Goal: Information Seeking & Learning: Find specific fact

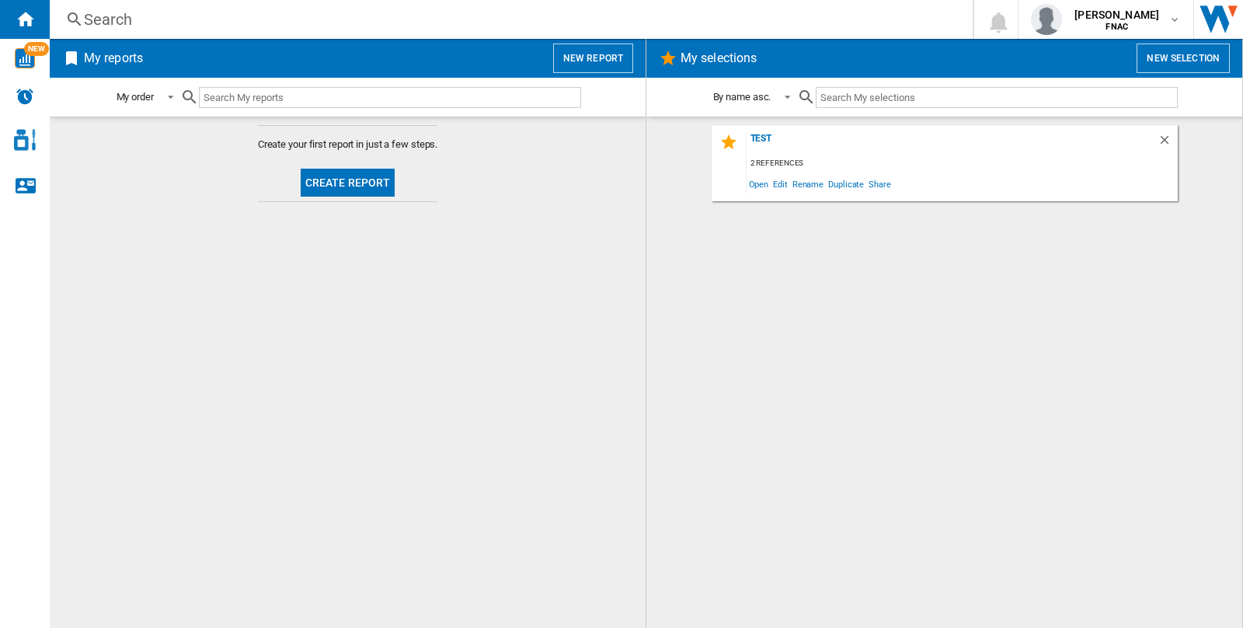
click at [363, 23] on div "Search" at bounding box center [508, 20] width 848 height 22
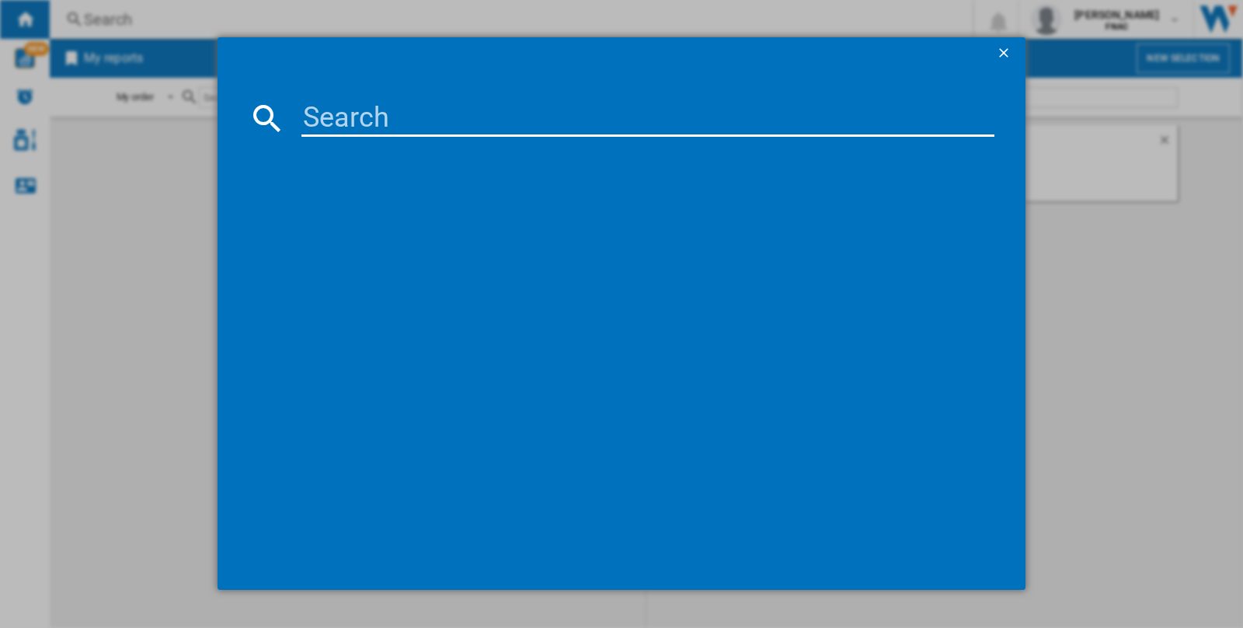
click at [387, 111] on input at bounding box center [647, 117] width 693 height 37
paste input "ROWENTA XFORCE"
type input "ROWENTA XFORCE"
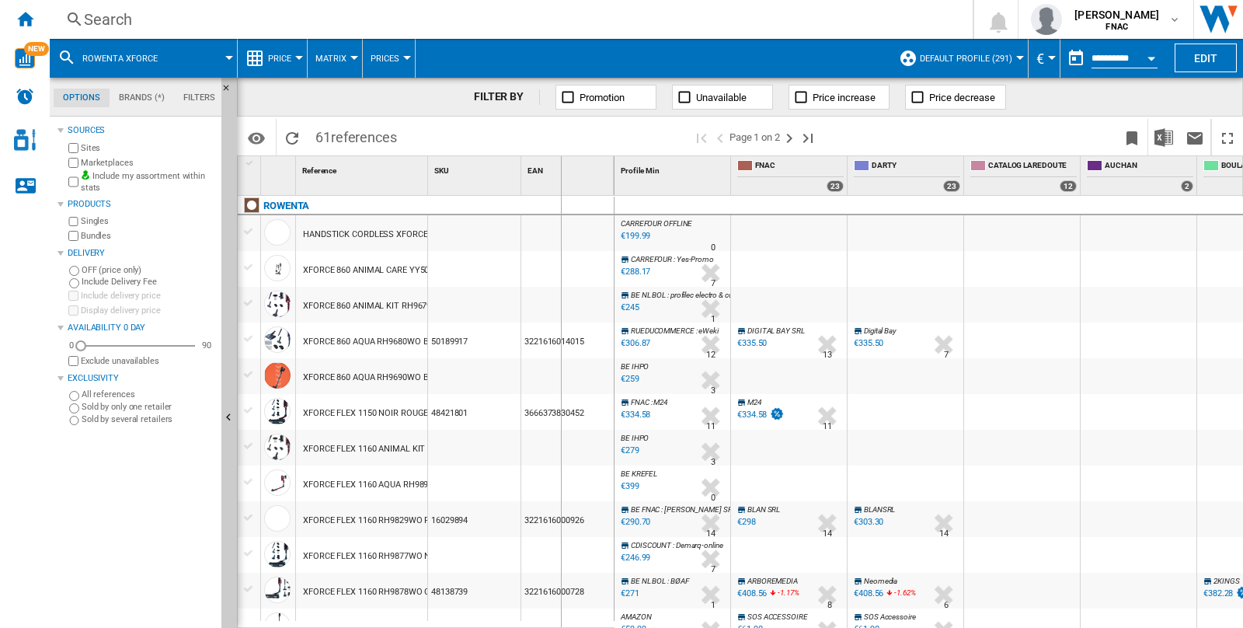
drag, startPoint x: 425, startPoint y: 175, endPoint x: 561, endPoint y: 148, distance: 138.6
click at [560, 148] on div "FILTER BY Promotion Unavailable Price increase Price decrease Identifiers SKU -…" at bounding box center [740, 353] width 1006 height 550
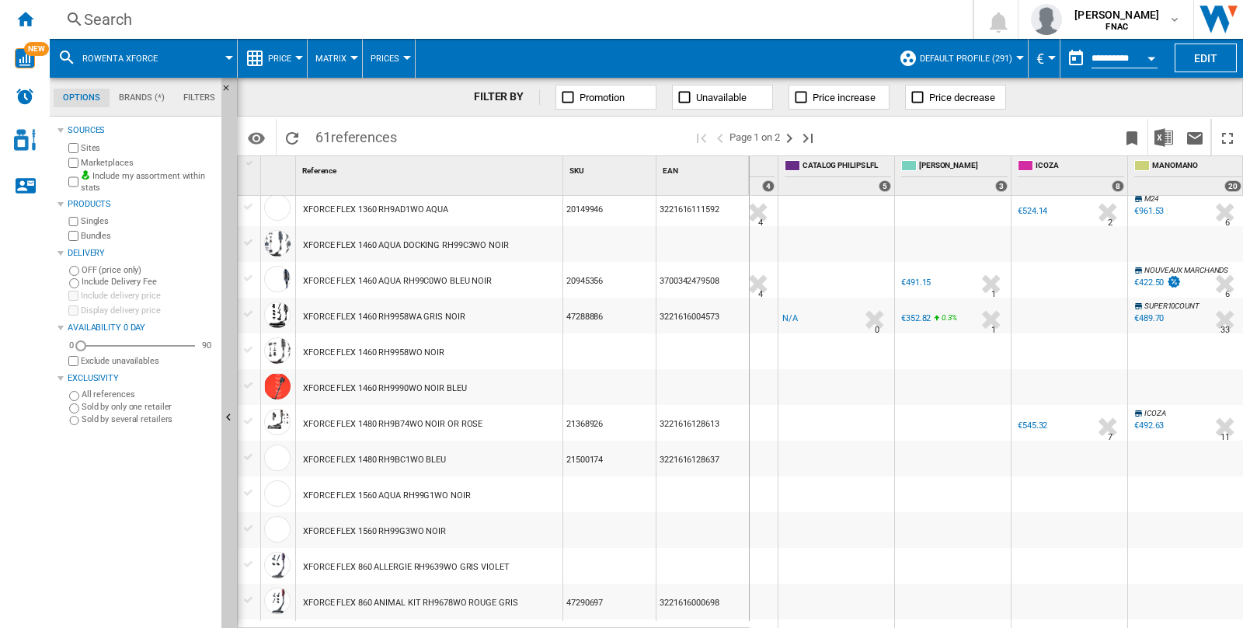
click at [249, 491] on div at bounding box center [249, 492] width 16 height 14
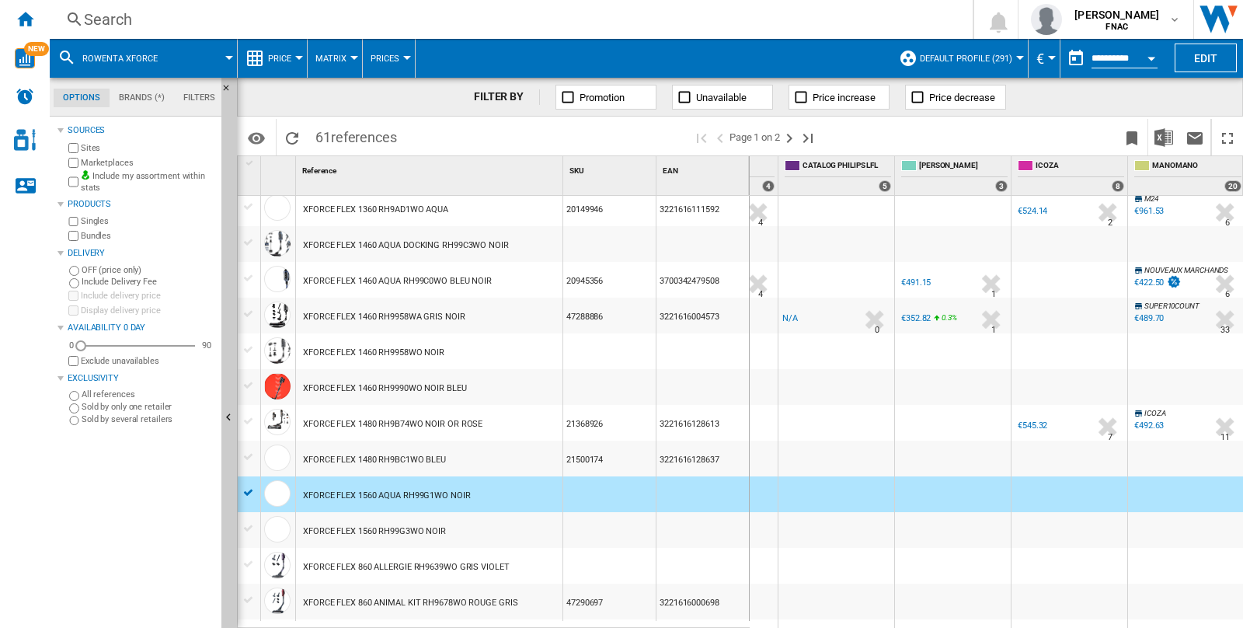
click at [249, 520] on div at bounding box center [249, 528] width 23 height 17
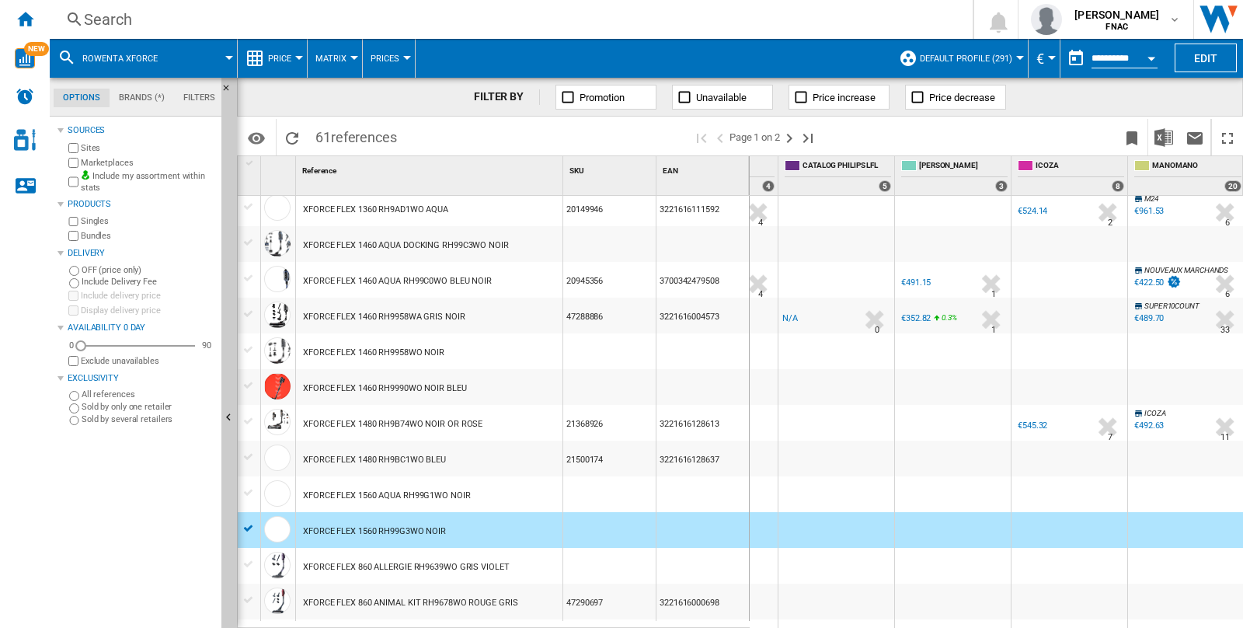
click at [249, 489] on div at bounding box center [249, 492] width 16 height 14
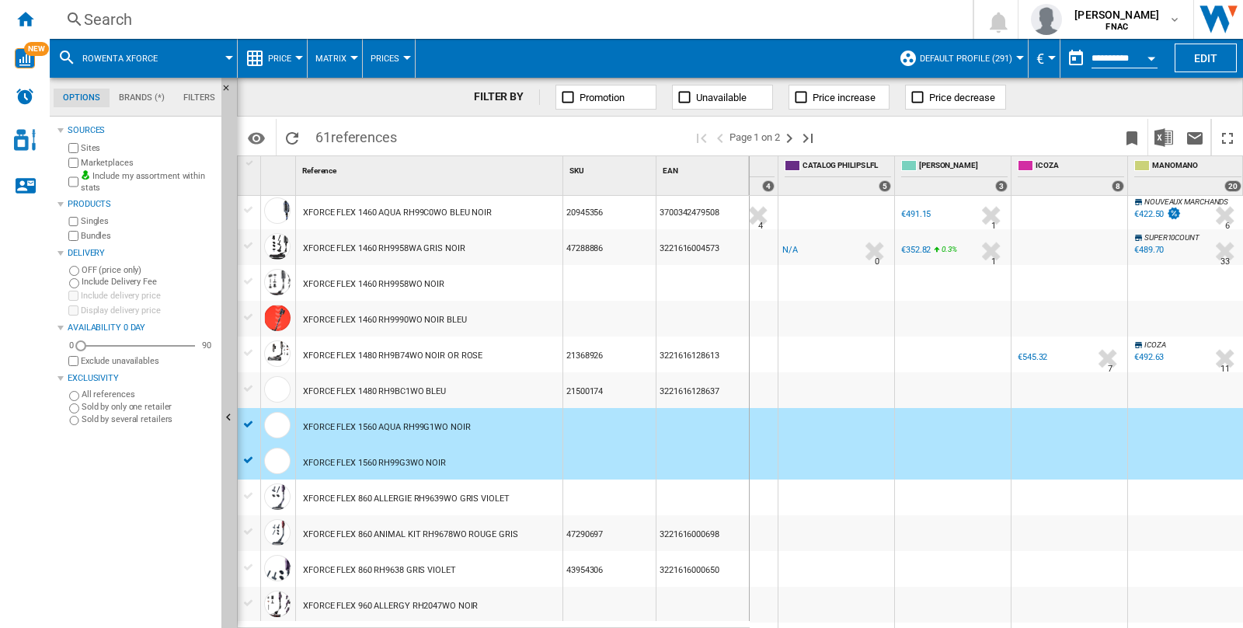
scroll to position [0, 7435]
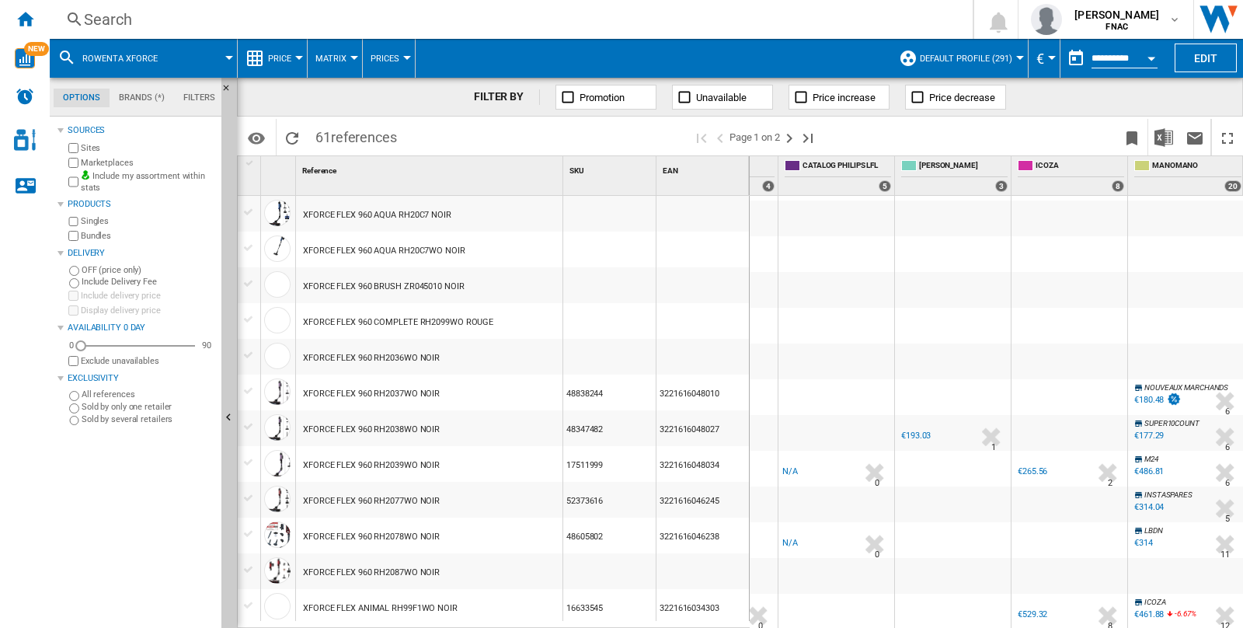
click at [448, 610] on div "XFORCE FLEX ANIMAL RH99F1WO NOIR" at bounding box center [380, 608] width 155 height 36
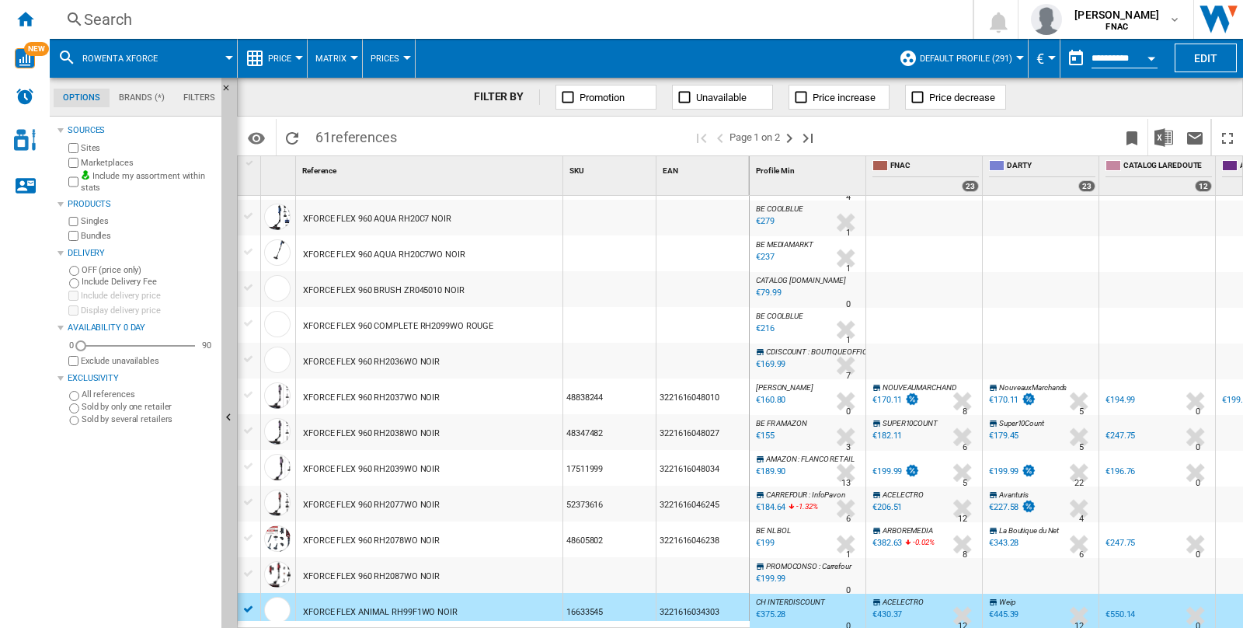
click at [975, 34] on div "0 [PERSON_NAME] FNAC FNAC My settings Logout" at bounding box center [1095, 19] width 295 height 39
click at [966, 50] on button "Default profile (291)" at bounding box center [970, 58] width 100 height 39
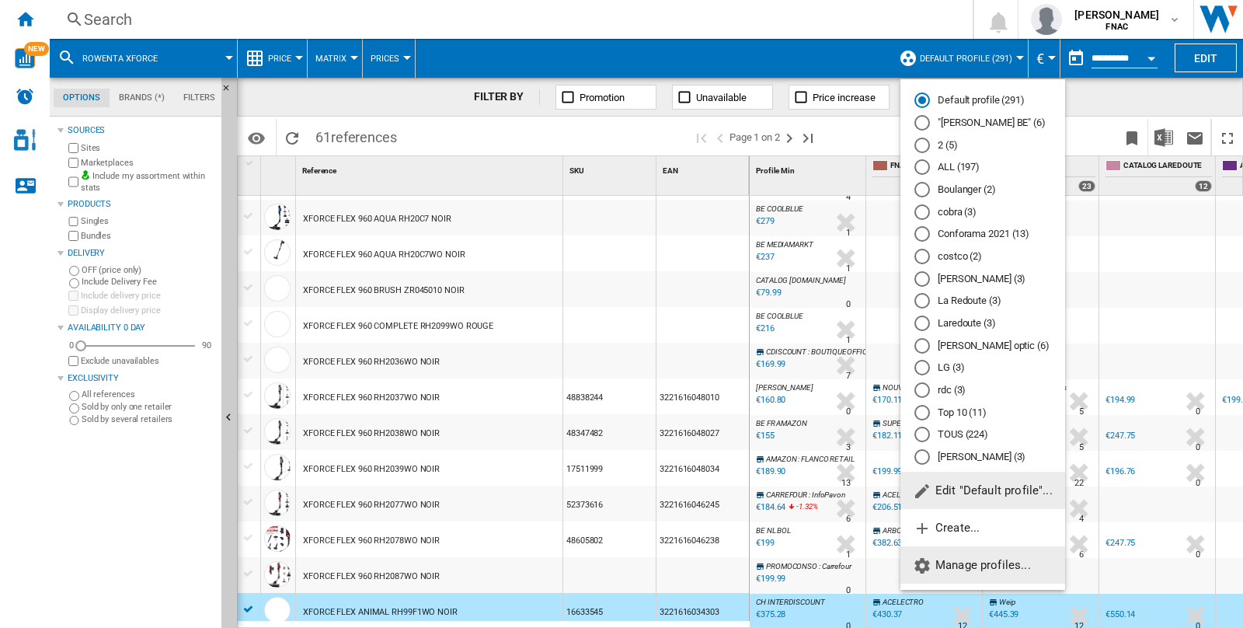
click at [946, 562] on span "Manage profiles..." at bounding box center [972, 565] width 118 height 14
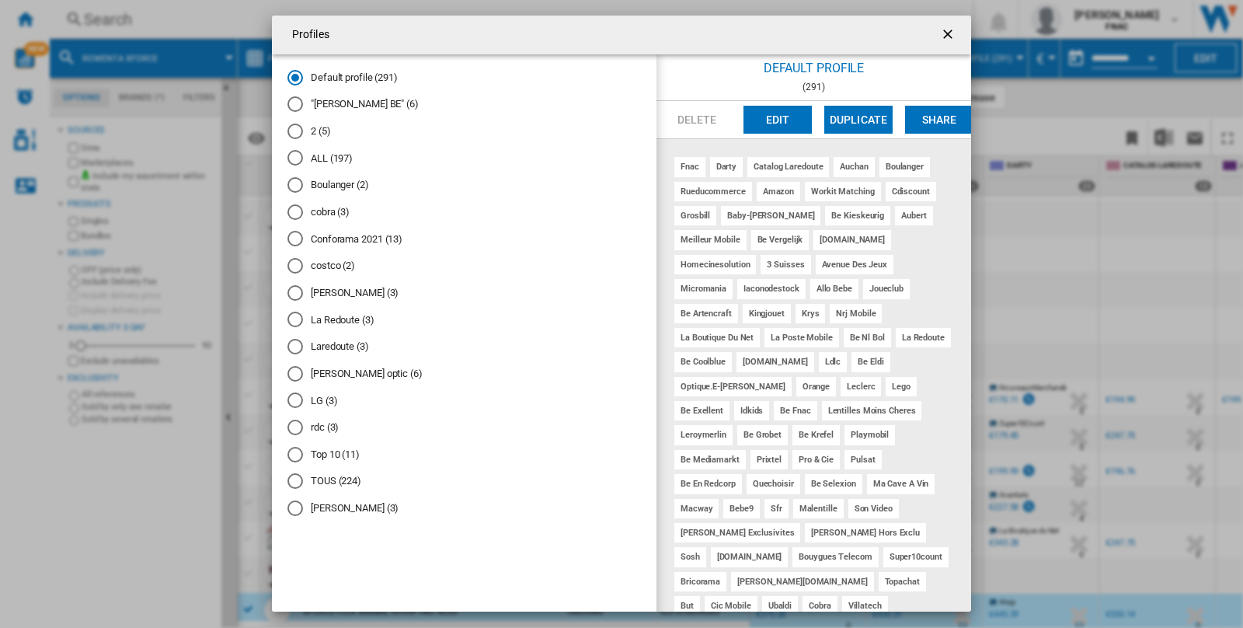
click at [784, 129] on button "Edit" at bounding box center [777, 120] width 68 height 28
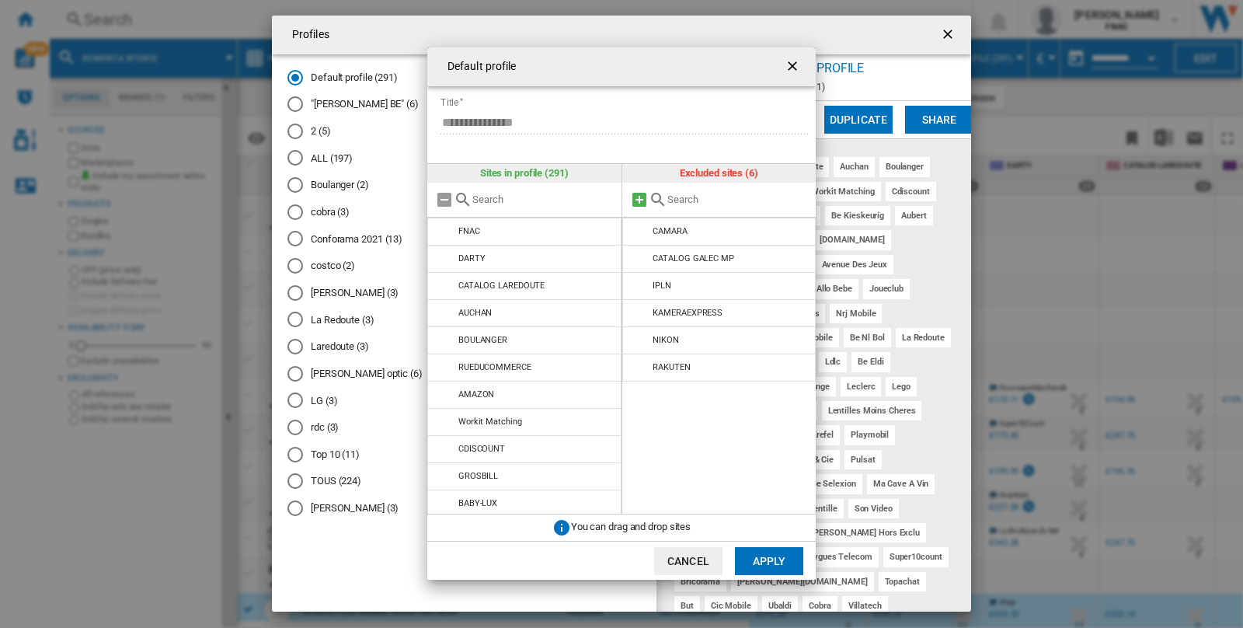
click at [631, 194] on md-icon at bounding box center [639, 199] width 19 height 19
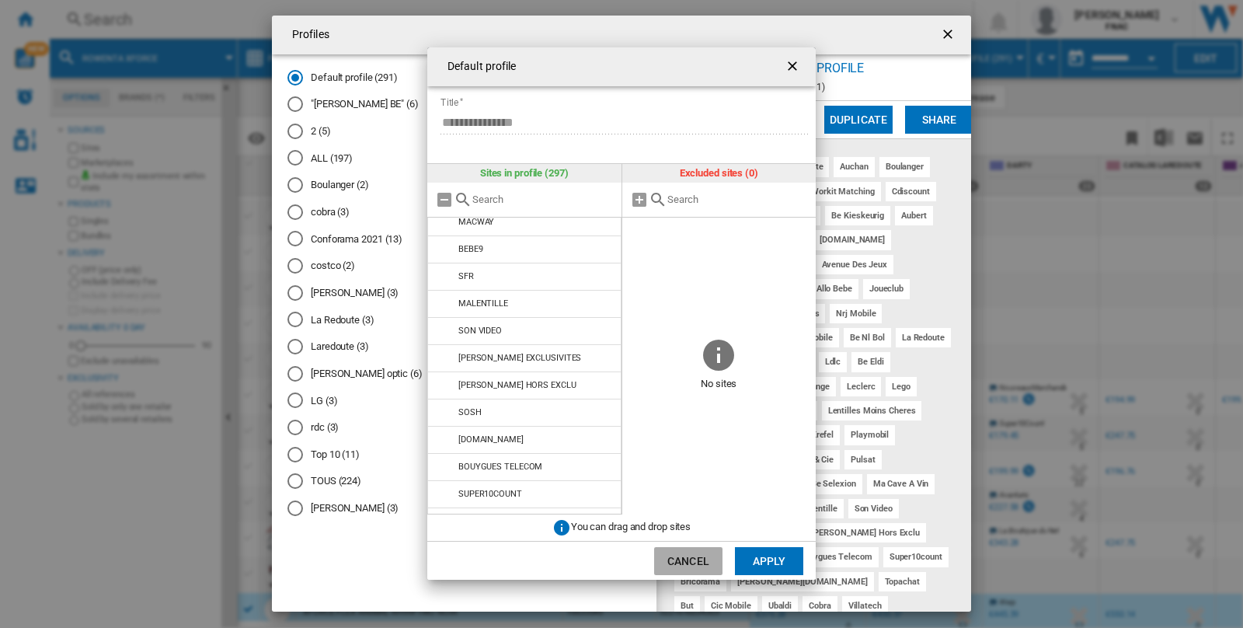
click at [696, 560] on button "Cancel" at bounding box center [688, 561] width 68 height 28
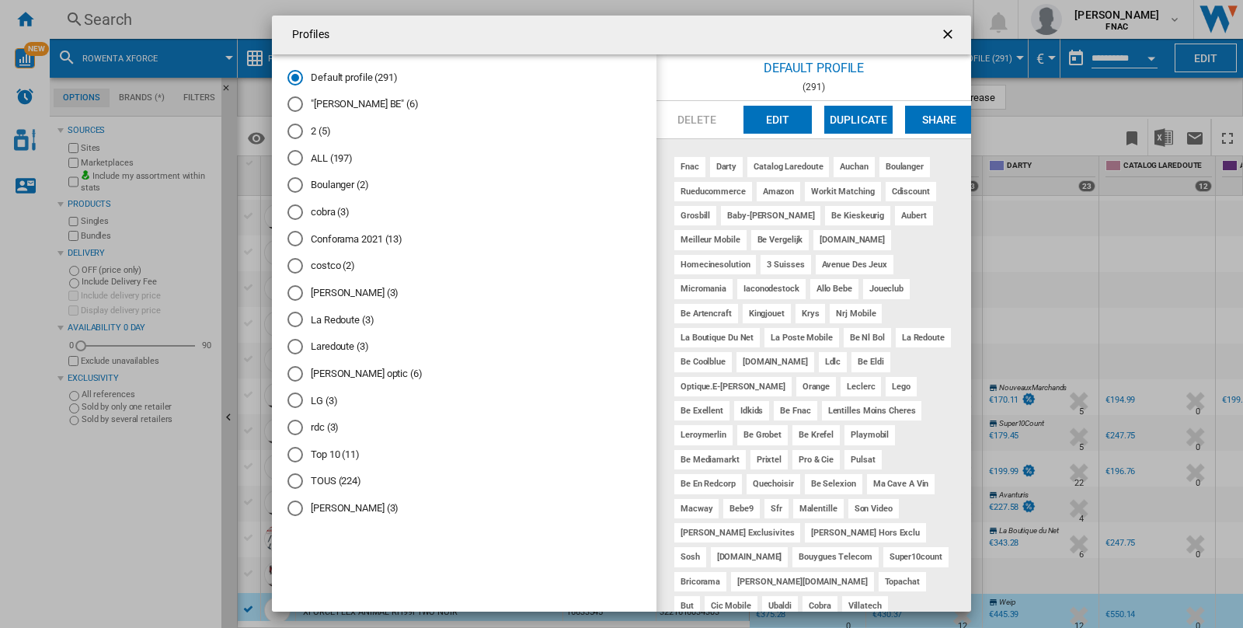
click at [948, 33] on ng-md-icon "getI18NText('BUTTONS.CLOSE_DIALOG')" at bounding box center [949, 35] width 19 height 19
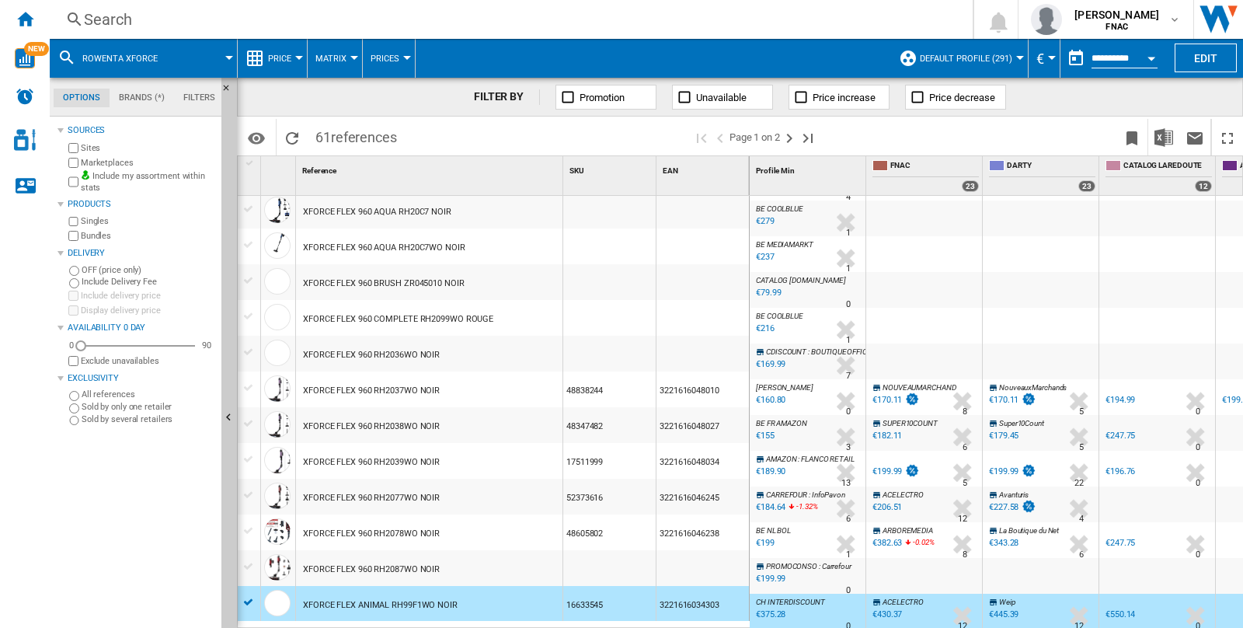
click at [884, 609] on div "€430.37" at bounding box center [887, 614] width 30 height 10
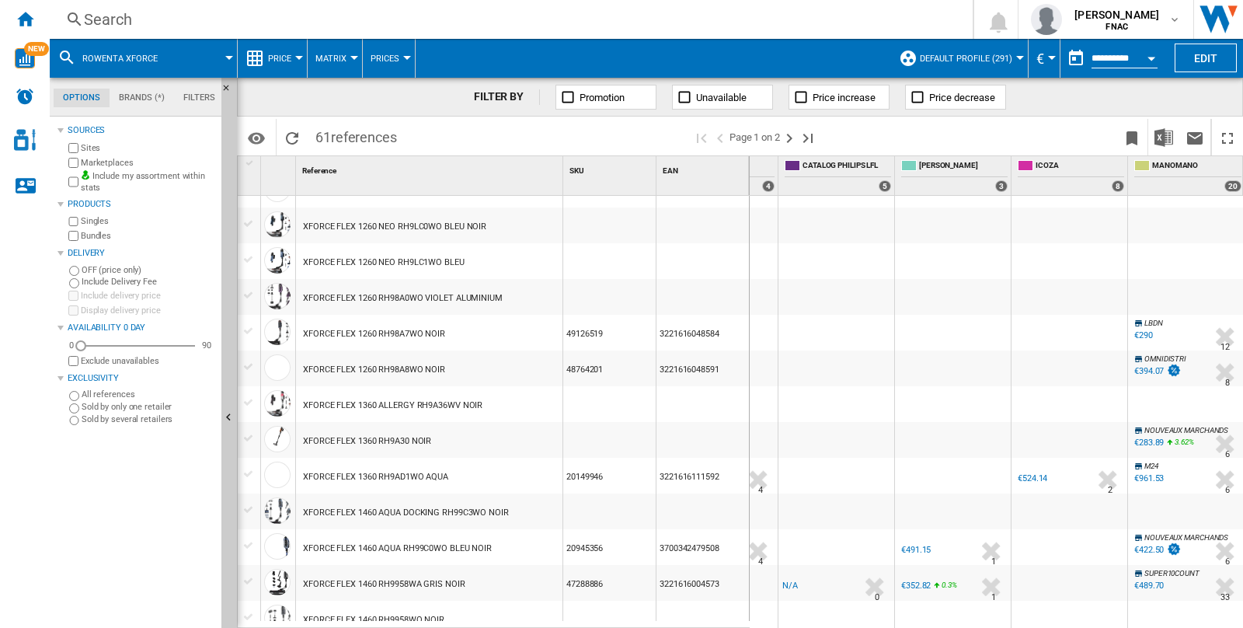
scroll to position [541, 7427]
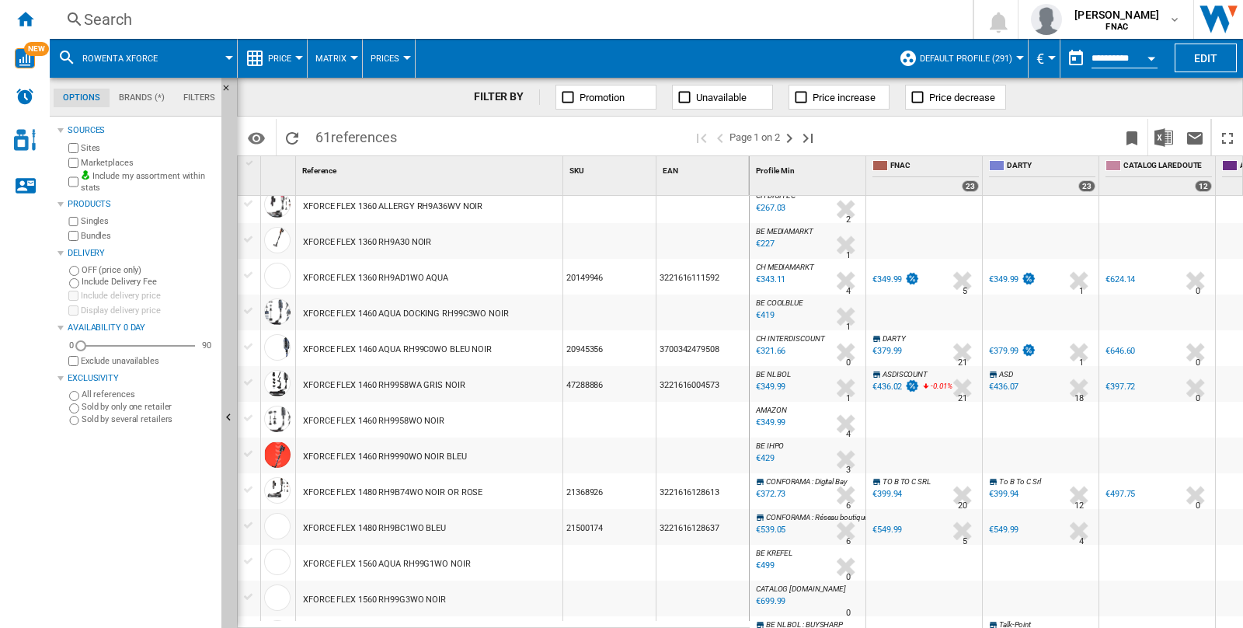
click at [773, 346] on div "€321.66" at bounding box center [769, 351] width 32 height 16
click at [892, 349] on div "€379.99" at bounding box center [887, 351] width 30 height 10
